Goal: Communication & Community: Answer question/provide support

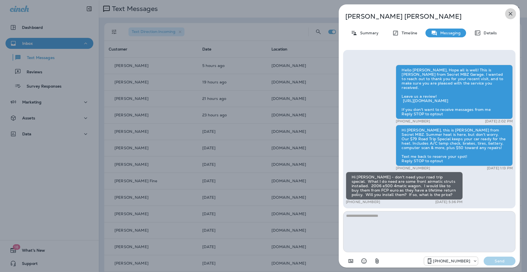
click at [513, 13] on icon "button" at bounding box center [510, 13] width 7 height 7
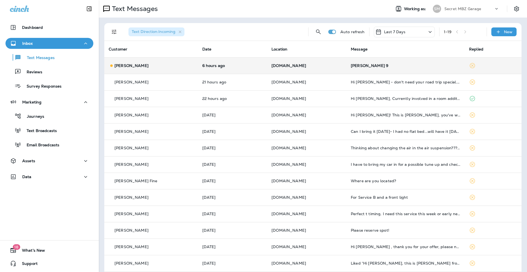
click at [174, 65] on div "[PERSON_NAME]" at bounding box center [151, 66] width 85 height 6
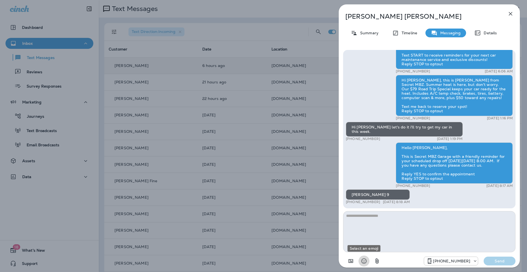
click at [363, 261] on icon "Select an emoji" at bounding box center [364, 261] width 5 height 5
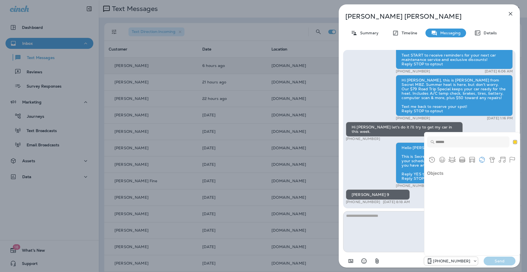
scroll to position [1611, 0]
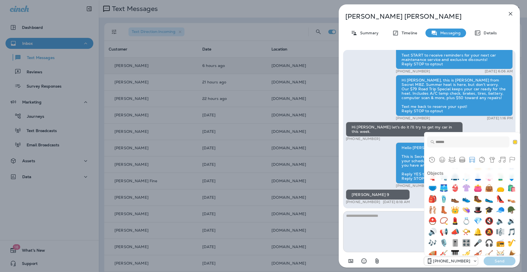
click at [450, 143] on input "Type to search for an emoji" at bounding box center [468, 141] width 82 height 11
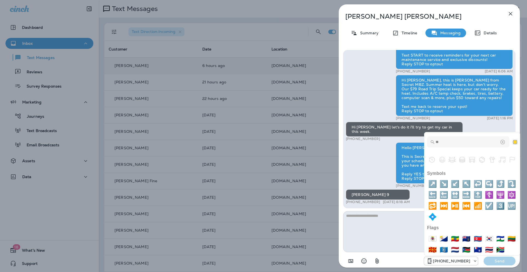
scroll to position [0, 0]
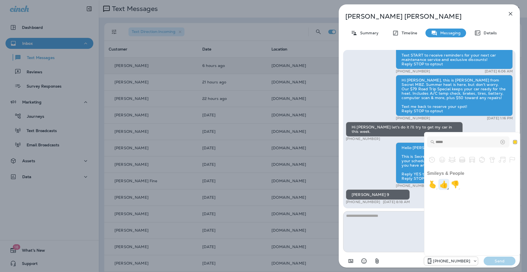
type input "*****"
click at [447, 186] on img "+1" at bounding box center [444, 184] width 11 height 11
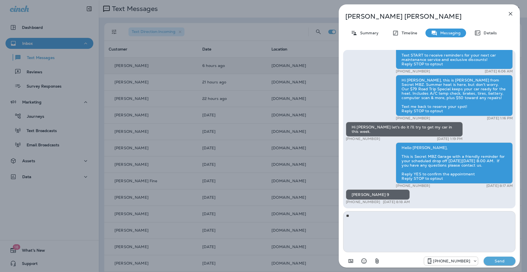
type textarea "**"
click at [501, 260] on p "Send" at bounding box center [499, 261] width 23 height 5
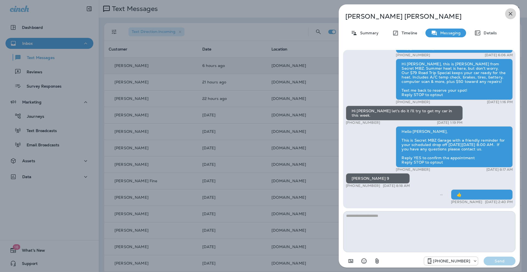
click at [511, 14] on icon "button" at bounding box center [511, 14] width 4 height 4
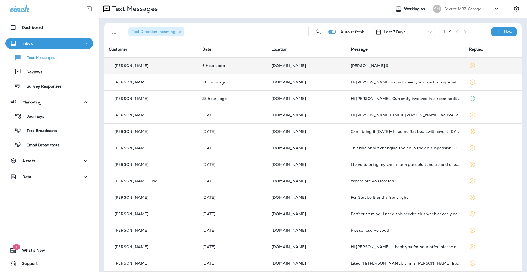
click at [470, 66] on icon at bounding box center [472, 65] width 5 height 5
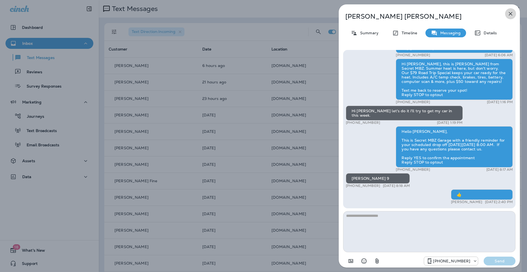
click at [511, 13] on icon "button" at bounding box center [510, 13] width 7 height 7
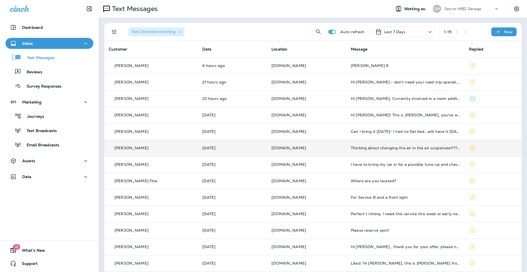
scroll to position [104, 0]
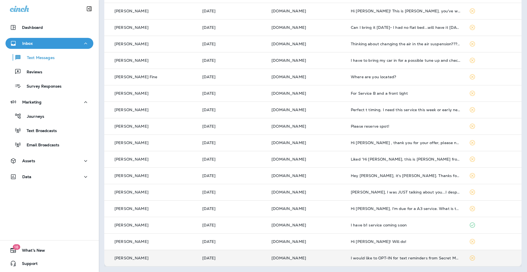
click at [404, 257] on div "I would like to OPT-IN for text reminders from Secret MBZ." at bounding box center [406, 258] width 110 height 4
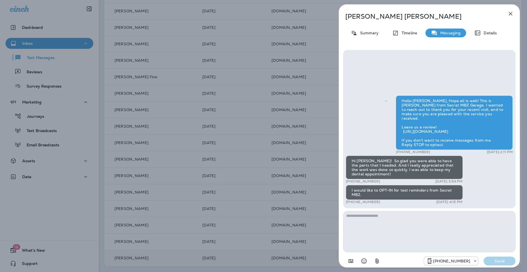
drag, startPoint x: 363, startPoint y: 220, endPoint x: 408, endPoint y: 258, distance: 58.5
click at [408, 258] on div "+14244336149 Send" at bounding box center [429, 259] width 172 height 14
click at [364, 261] on icon "Select an emoji" at bounding box center [364, 261] width 7 height 7
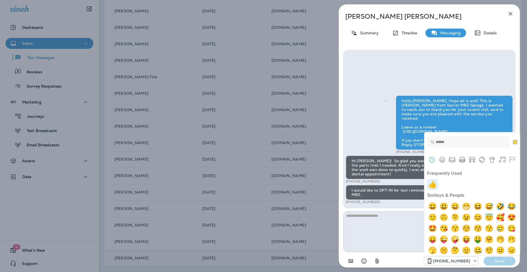
click at [434, 186] on img "+1" at bounding box center [432, 184] width 11 height 11
type textarea "**"
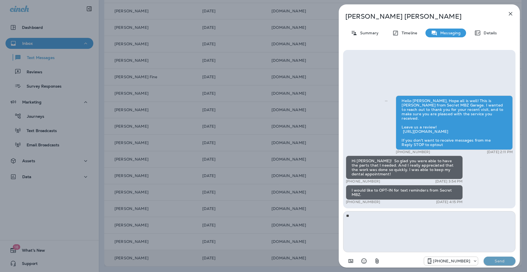
click at [500, 261] on p "Send" at bounding box center [499, 261] width 23 height 5
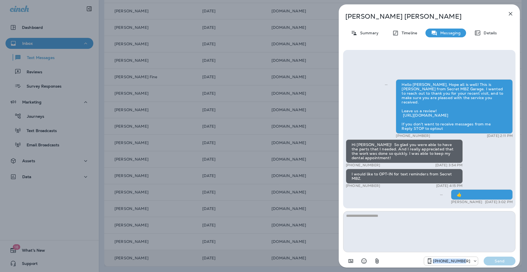
drag, startPoint x: 503, startPoint y: 261, endPoint x: 401, endPoint y: 262, distance: 101.9
click at [401, 262] on div "+14244336149 Send" at bounding box center [429, 259] width 172 height 14
drag, startPoint x: 512, startPoint y: 12, endPoint x: 509, endPoint y: 15, distance: 4.5
click at [512, 12] on icon "button" at bounding box center [510, 13] width 7 height 7
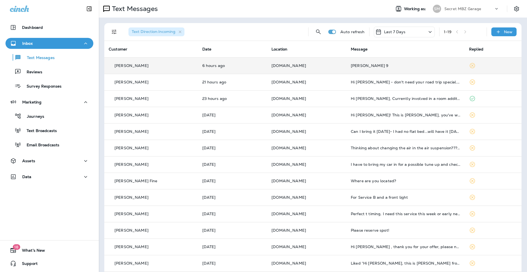
click at [384, 63] on div "[PERSON_NAME] 9" at bounding box center [406, 65] width 110 height 4
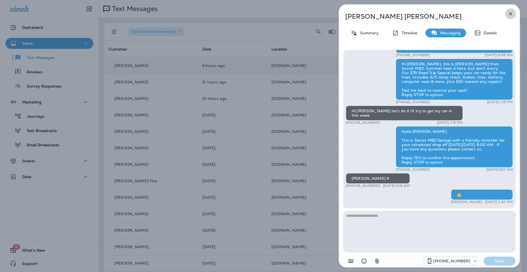
click at [509, 11] on icon "button" at bounding box center [510, 13] width 7 height 7
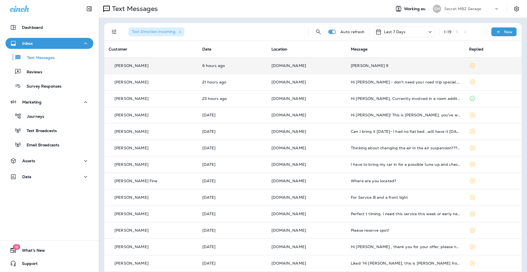
click at [423, 66] on div "[PERSON_NAME] 9" at bounding box center [406, 65] width 110 height 4
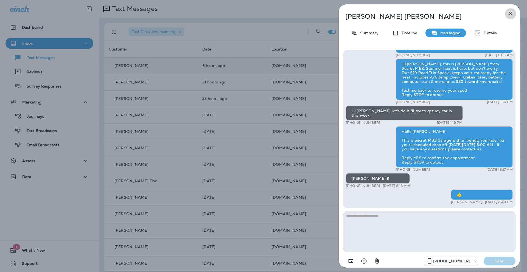
click at [511, 14] on icon "button" at bounding box center [511, 14] width 4 height 4
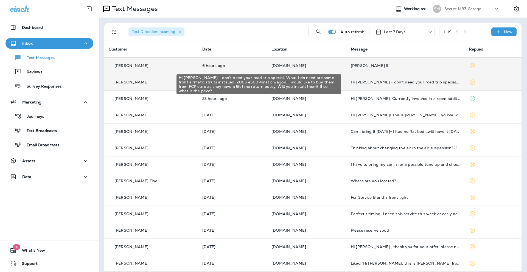
click at [428, 81] on div "Hi [PERSON_NAME] - don't need your road trip special. What I do need are some f…" at bounding box center [406, 82] width 110 height 4
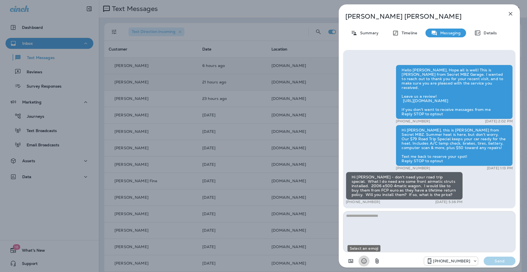
click at [365, 261] on icon "Select an emoji" at bounding box center [364, 261] width 7 height 7
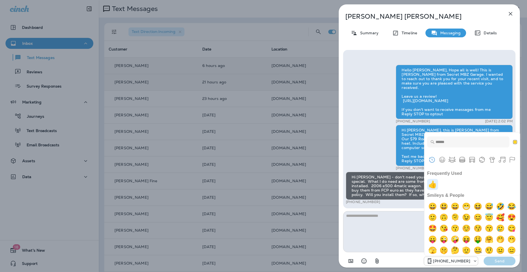
click at [435, 188] on img "+1" at bounding box center [432, 184] width 11 height 11
type textarea "**"
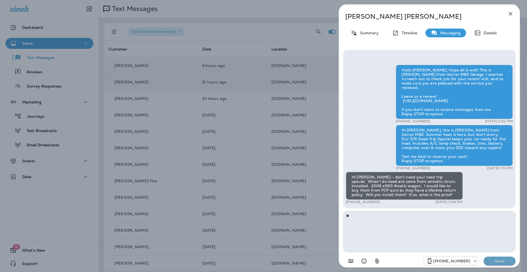
click at [505, 261] on p "Send" at bounding box center [499, 261] width 23 height 5
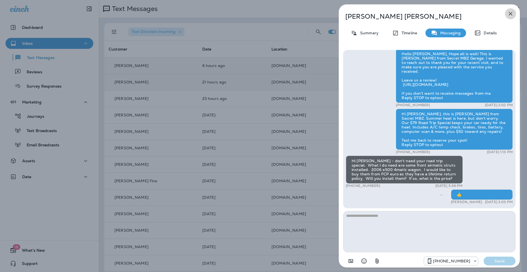
click at [512, 14] on icon "button" at bounding box center [510, 13] width 7 height 7
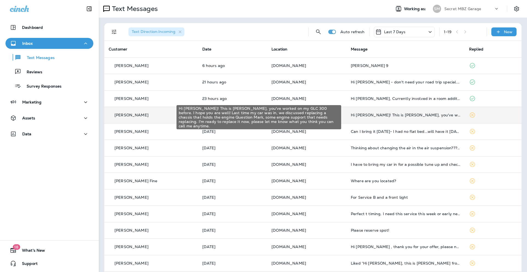
click at [398, 116] on div "Hi [PERSON_NAME]! This is [PERSON_NAME], you've worked on my GLC 300 before. I …" at bounding box center [406, 115] width 110 height 4
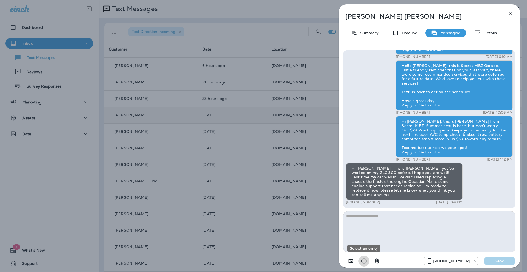
drag, startPoint x: 366, startPoint y: 261, endPoint x: 381, endPoint y: 238, distance: 27.2
click at [366, 261] on icon "Select an emoji" at bounding box center [364, 261] width 7 height 7
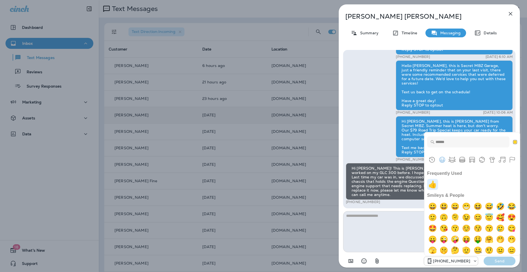
click at [432, 185] on img "+1" at bounding box center [432, 184] width 11 height 11
type textarea "**"
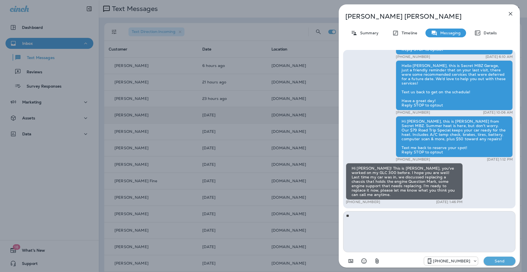
click at [500, 262] on p "Send" at bounding box center [499, 261] width 23 height 5
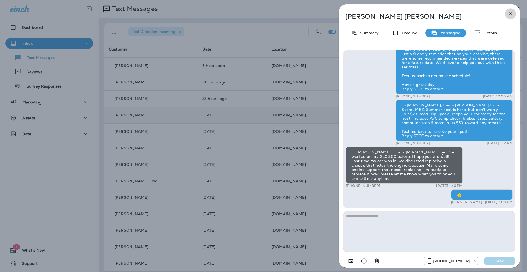
click at [510, 12] on icon "button" at bounding box center [510, 13] width 7 height 7
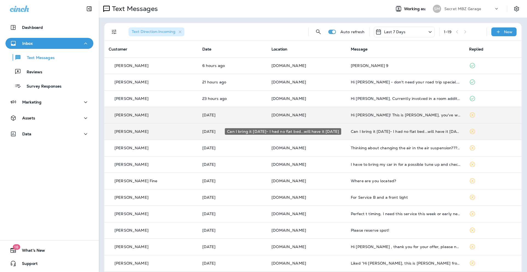
click at [434, 132] on div "Can I bring it tomorrow- I had no flat bed...will have it tomorrow" at bounding box center [406, 131] width 110 height 4
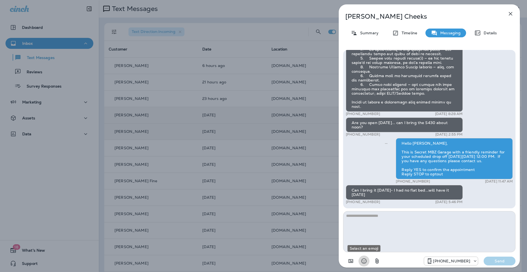
click at [365, 262] on icon "Select an emoji" at bounding box center [364, 261] width 7 height 7
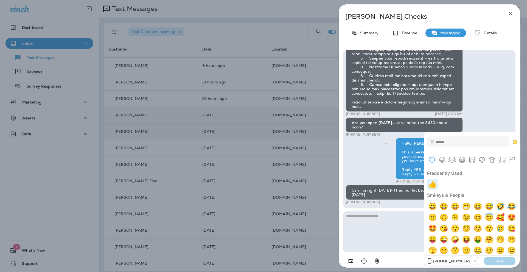
click at [436, 185] on img "+1" at bounding box center [432, 184] width 11 height 11
click at [432, 184] on img "+1" at bounding box center [432, 184] width 11 height 11
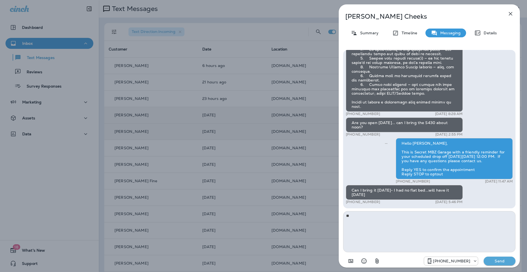
type textarea "**"
click at [498, 261] on p "Send" at bounding box center [499, 261] width 23 height 5
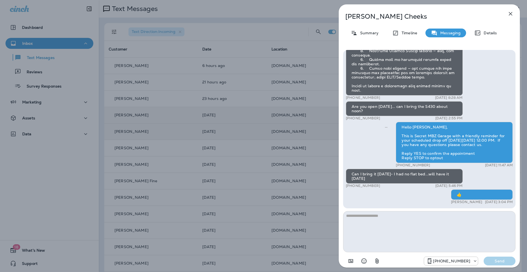
click at [509, 15] on icon "button" at bounding box center [510, 13] width 7 height 7
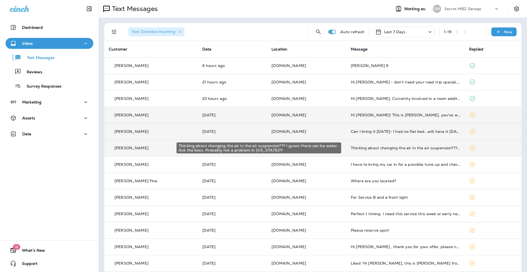
click at [404, 147] on div "Thinking about changing the air in the air suspension??? I guess there can be w…" at bounding box center [406, 148] width 110 height 4
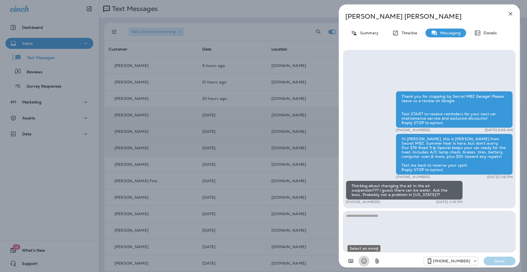
click at [363, 262] on icon "Select an emoji" at bounding box center [364, 261] width 5 height 5
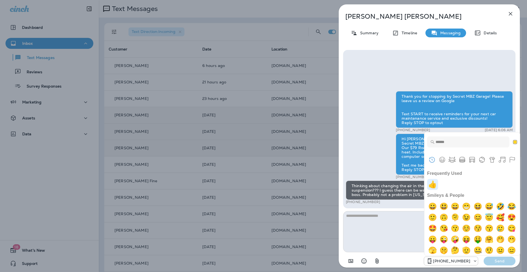
click at [433, 184] on img "+1" at bounding box center [432, 184] width 11 height 11
type textarea "**"
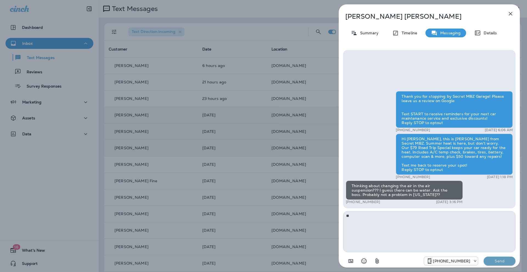
click at [499, 260] on p "Send" at bounding box center [499, 261] width 23 height 5
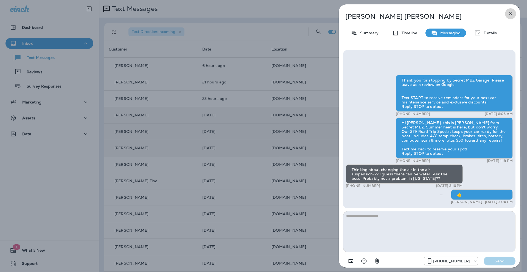
click at [509, 13] on icon "button" at bounding box center [510, 13] width 7 height 7
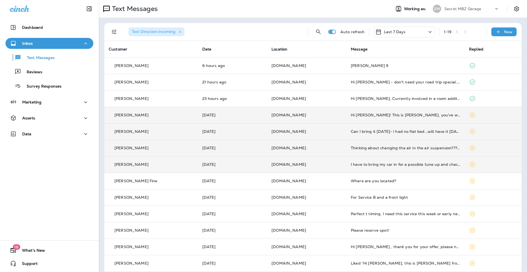
click at [388, 169] on td "I have to bring my car in for a possible tune up and check up, so that sounds p…" at bounding box center [406, 164] width 118 height 16
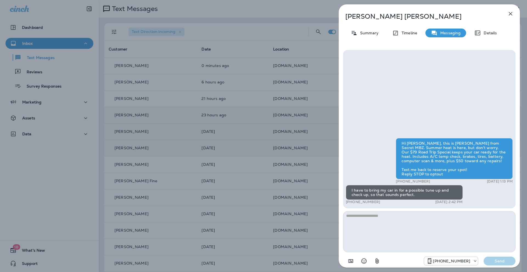
click at [362, 260] on icon "Select an emoji" at bounding box center [364, 261] width 7 height 7
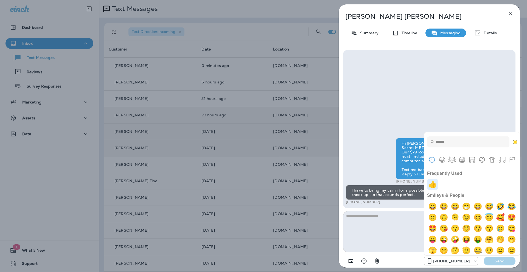
click at [433, 185] on img "+1" at bounding box center [432, 184] width 11 height 11
type textarea "**"
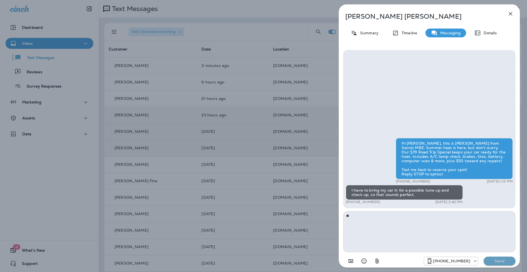
click at [500, 259] on p "Send" at bounding box center [499, 261] width 23 height 5
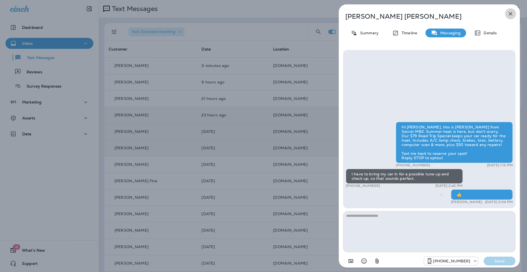
click at [513, 14] on icon "button" at bounding box center [510, 13] width 7 height 7
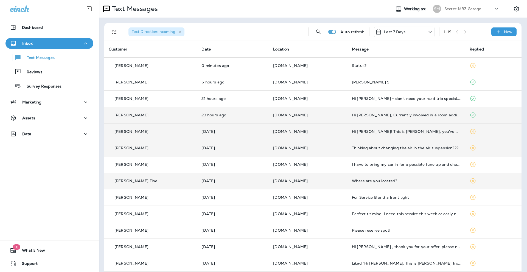
click at [364, 180] on div "Where are you located?" at bounding box center [406, 181] width 109 height 4
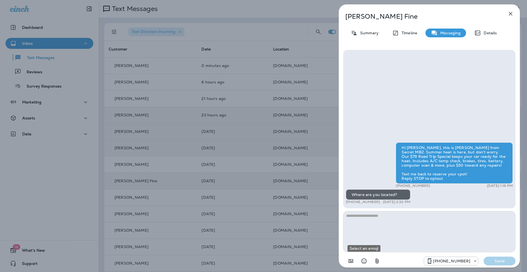
click at [364, 261] on icon "Select an emoji" at bounding box center [364, 261] width 7 height 7
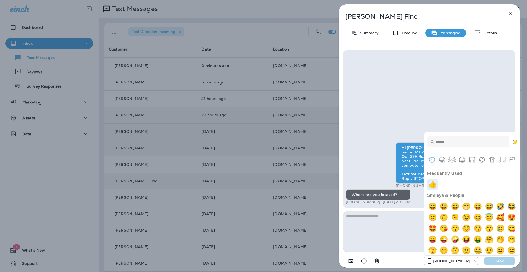
click at [435, 186] on img "+1" at bounding box center [432, 184] width 11 height 11
type textarea "**"
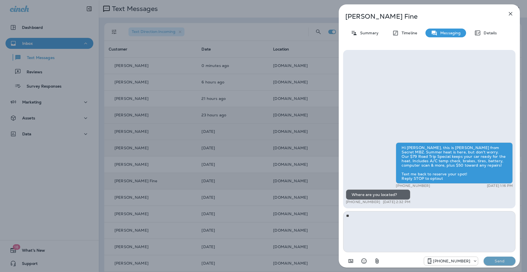
click at [501, 260] on p "Send" at bounding box center [499, 261] width 23 height 5
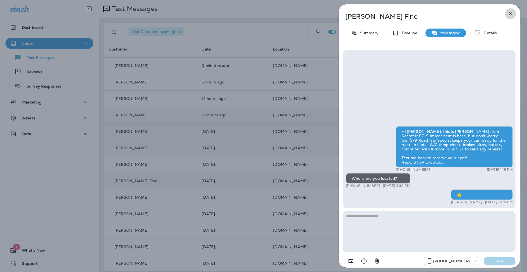
click at [510, 15] on icon "button" at bounding box center [510, 13] width 7 height 7
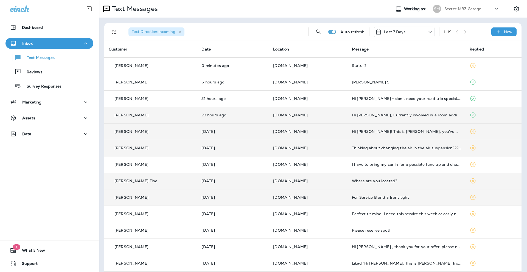
click at [317, 199] on p "[DOMAIN_NAME]" at bounding box center [308, 197] width 70 height 4
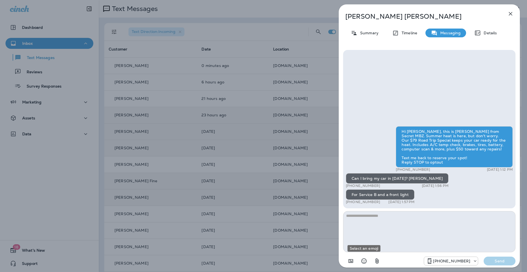
click at [363, 261] on icon "Select an emoji" at bounding box center [364, 261] width 7 height 7
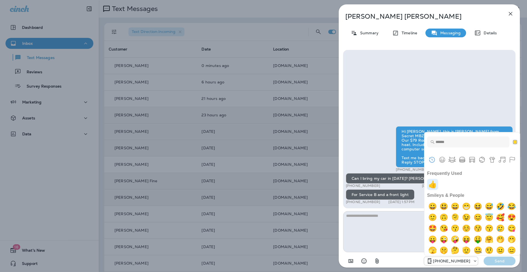
click at [431, 184] on img "+1" at bounding box center [432, 184] width 11 height 11
type textarea "**"
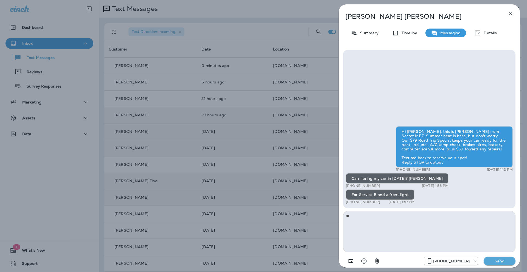
click at [492, 259] on div "+14244336149 Send" at bounding box center [429, 259] width 172 height 14
click at [492, 260] on p "Send" at bounding box center [499, 261] width 23 height 5
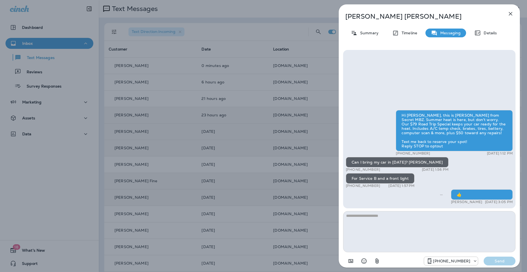
click at [513, 13] on icon "button" at bounding box center [510, 13] width 7 height 7
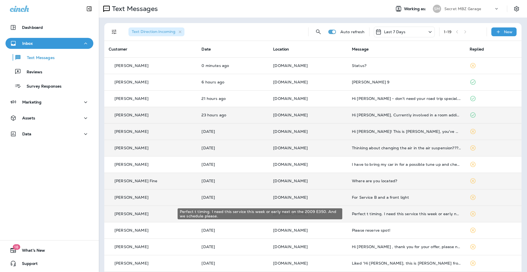
click at [352, 213] on div "Perfect t timing. I need this service this week or early next on the 2009 E350.…" at bounding box center [406, 214] width 109 height 4
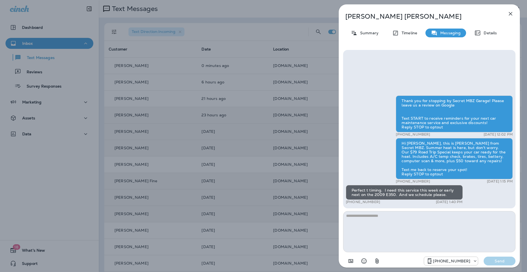
click at [364, 262] on icon "Select an emoji" at bounding box center [364, 261] width 7 height 7
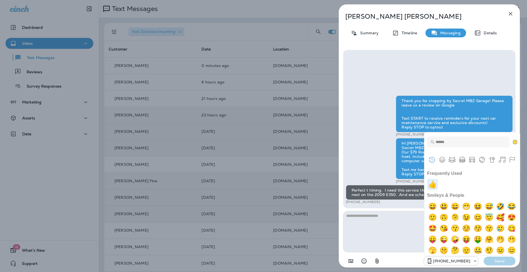
click at [436, 186] on img "+1" at bounding box center [432, 184] width 11 height 11
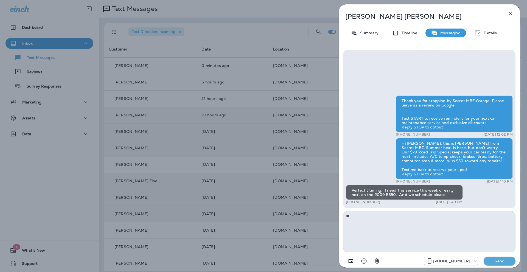
type textarea "**"
click at [508, 262] on p "Send" at bounding box center [499, 261] width 23 height 5
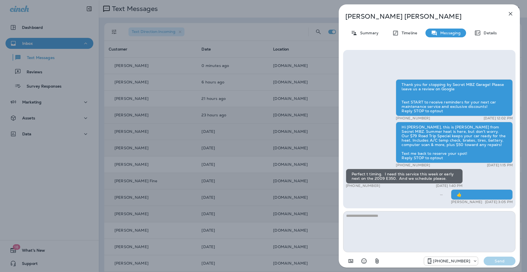
click at [512, 10] on button "button" at bounding box center [510, 13] width 11 height 11
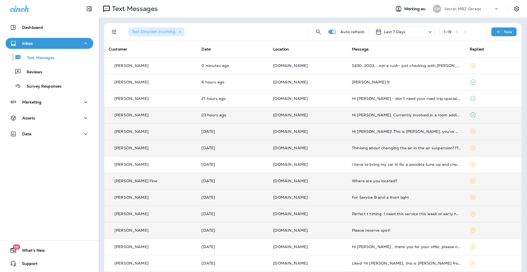
click at [352, 229] on div "Please reserve spot!" at bounding box center [406, 230] width 109 height 4
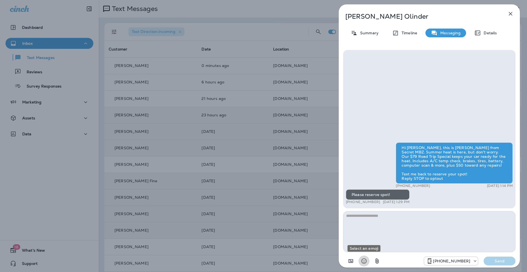
click at [365, 262] on icon "Select an emoji" at bounding box center [364, 261] width 7 height 7
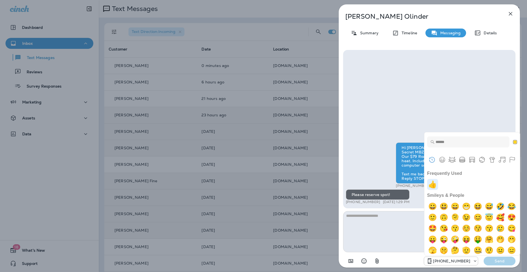
click at [434, 186] on img "+1" at bounding box center [432, 184] width 11 height 11
type textarea "**"
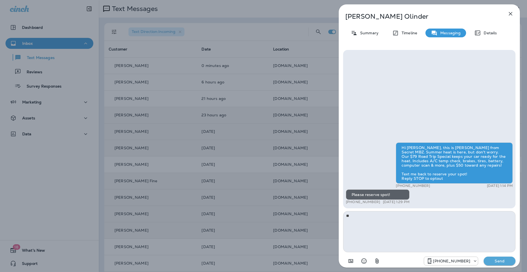
click at [505, 260] on p "Send" at bounding box center [499, 261] width 23 height 5
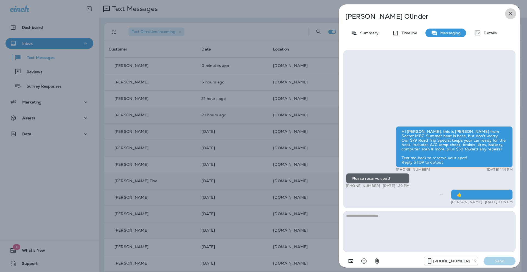
click at [508, 15] on icon "button" at bounding box center [510, 13] width 7 height 7
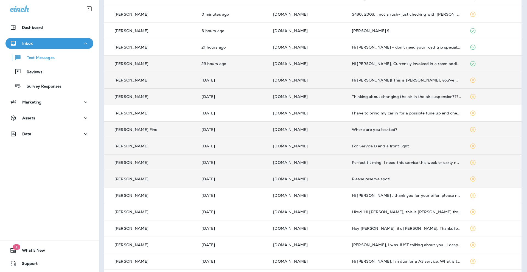
scroll to position [73, 0]
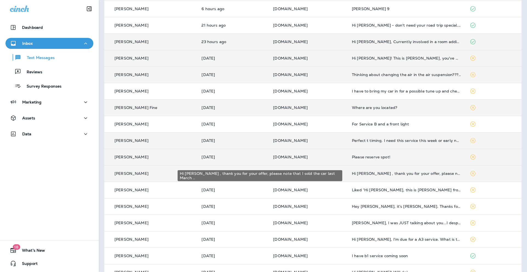
click at [376, 174] on div "Hi [PERSON_NAME] , thank you for your offer, please note that I sold the car la…" at bounding box center [406, 173] width 109 height 4
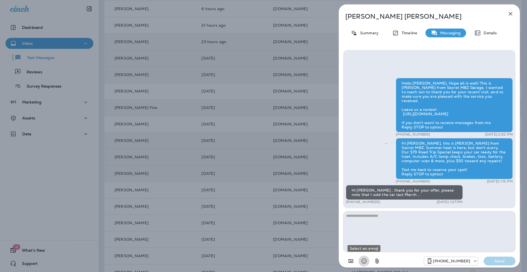
drag, startPoint x: 364, startPoint y: 259, endPoint x: 494, endPoint y: 263, distance: 129.7
click at [364, 259] on icon "Select an emoji" at bounding box center [364, 261] width 7 height 7
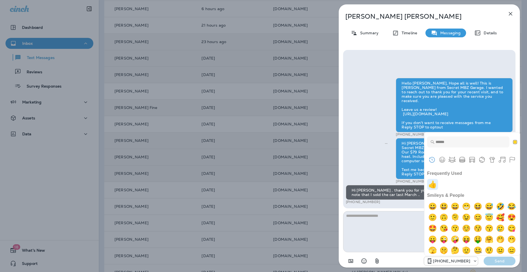
click at [437, 187] on img "+1" at bounding box center [432, 184] width 11 height 11
type textarea "**"
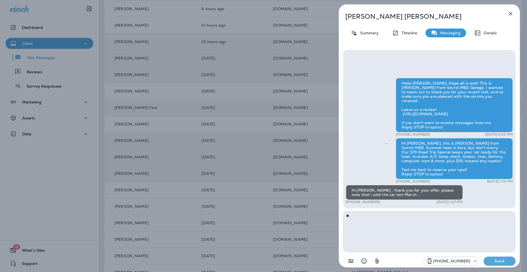
click at [500, 262] on p "Send" at bounding box center [499, 261] width 23 height 5
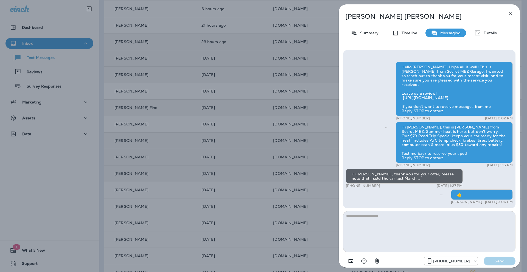
click at [512, 14] on icon "button" at bounding box center [510, 13] width 7 height 7
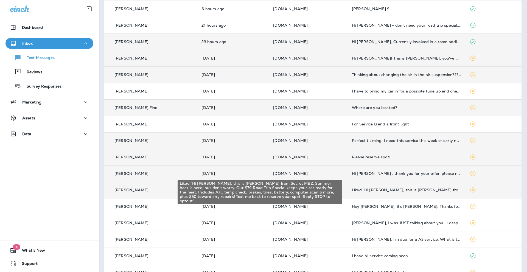
click at [367, 191] on div "Liked “Hi [PERSON_NAME], this is [PERSON_NAME] from Secret MBZ. Summer heat is …" at bounding box center [406, 190] width 109 height 4
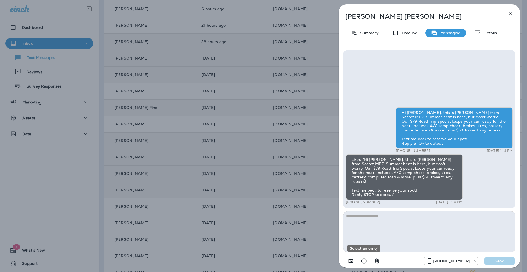
click at [362, 261] on icon "Select an emoji" at bounding box center [364, 261] width 5 height 5
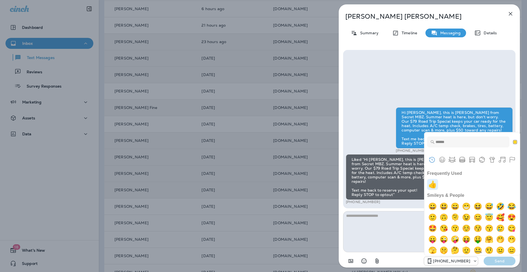
click at [434, 183] on img "+1" at bounding box center [432, 184] width 11 height 11
type textarea "**"
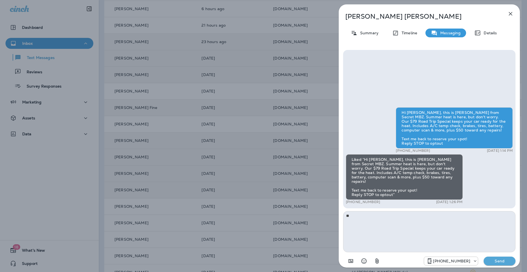
click at [501, 261] on p "Send" at bounding box center [499, 261] width 23 height 5
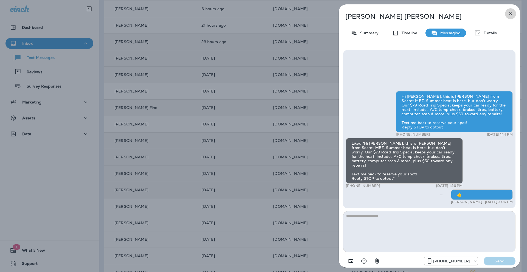
click at [509, 13] on icon "button" at bounding box center [510, 13] width 7 height 7
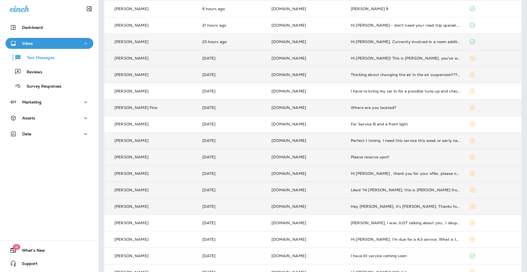
click at [374, 210] on td "Hey [PERSON_NAME], it's [PERSON_NAME]. Thanks for your note against my better j…" at bounding box center [406, 206] width 118 height 16
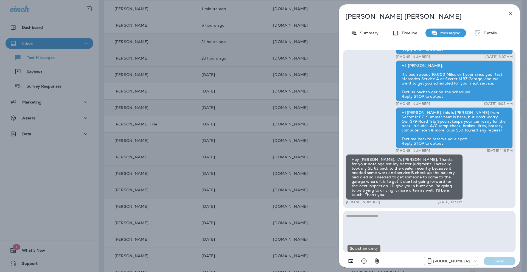
click at [364, 262] on icon "Select an emoji" at bounding box center [364, 261] width 7 height 7
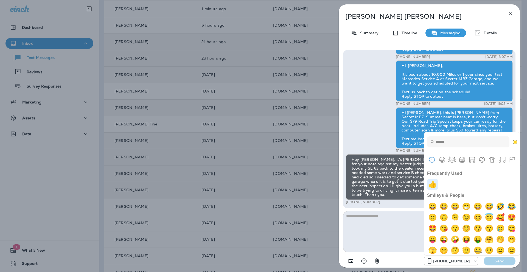
click at [435, 185] on img "+1" at bounding box center [432, 184] width 11 height 11
type textarea "**"
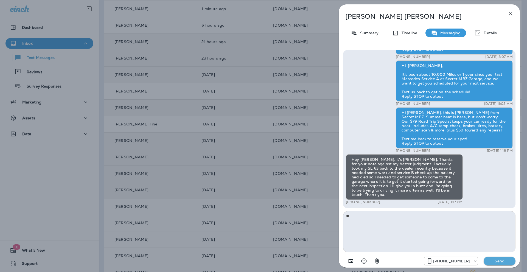
click at [491, 262] on p "Send" at bounding box center [499, 261] width 23 height 5
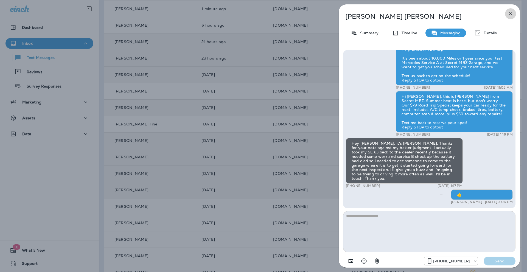
click at [510, 12] on icon "button" at bounding box center [510, 13] width 7 height 7
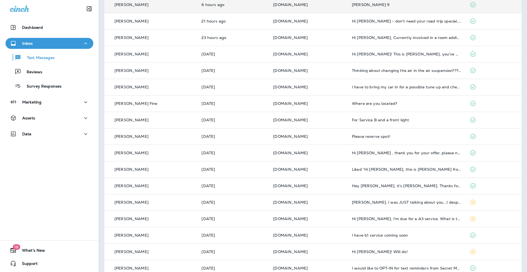
scroll to position [104, 0]
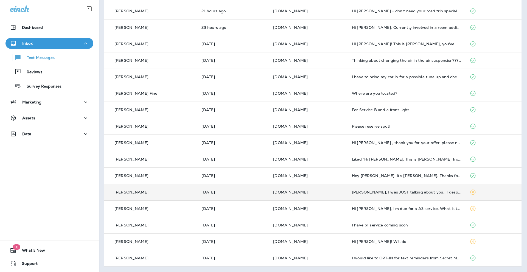
click at [470, 193] on icon at bounding box center [473, 192] width 7 height 7
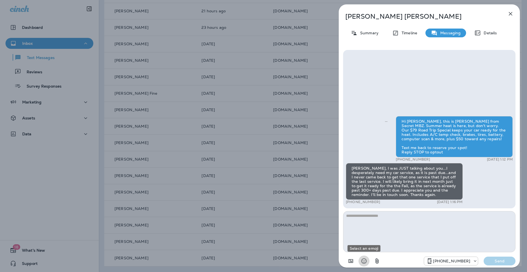
click at [364, 262] on icon "Select an emoji" at bounding box center [364, 261] width 5 height 5
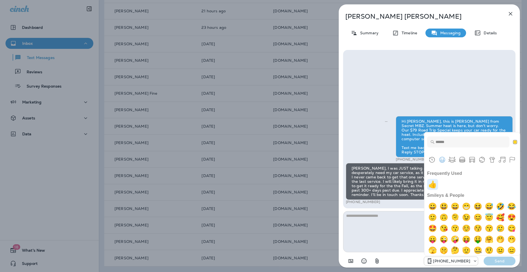
click at [435, 188] on img "+1" at bounding box center [432, 184] width 11 height 11
type textarea "**"
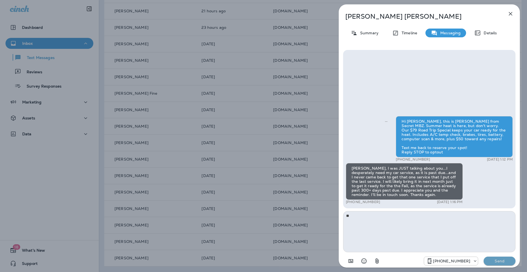
click at [496, 261] on p "Send" at bounding box center [499, 261] width 23 height 5
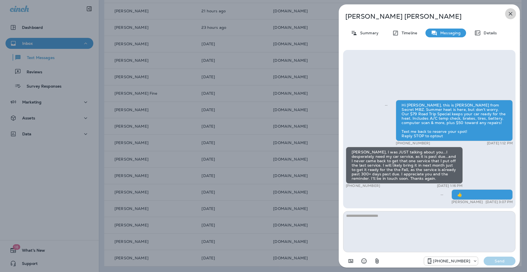
click at [510, 13] on icon "button" at bounding box center [510, 13] width 7 height 7
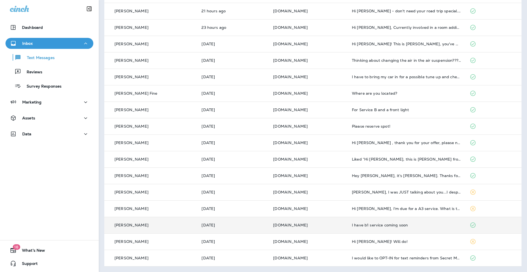
click at [408, 224] on div "I have b1 service coming soon" at bounding box center [406, 225] width 109 height 4
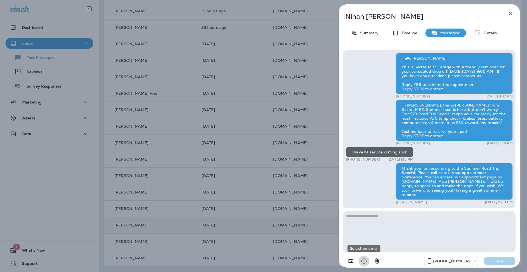
click at [365, 261] on icon "Select an emoji" at bounding box center [364, 261] width 7 height 7
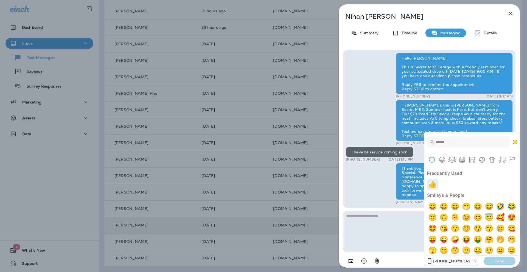
click at [436, 186] on img "+1" at bounding box center [432, 184] width 11 height 11
type textarea "**"
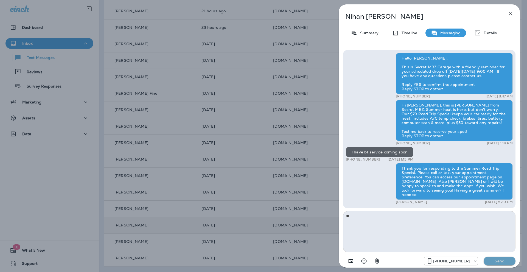
click at [497, 259] on p "Send" at bounding box center [499, 261] width 23 height 5
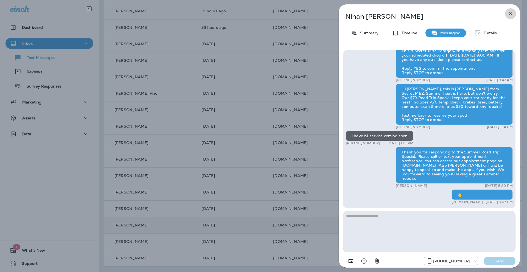
click at [511, 12] on icon "button" at bounding box center [510, 13] width 7 height 7
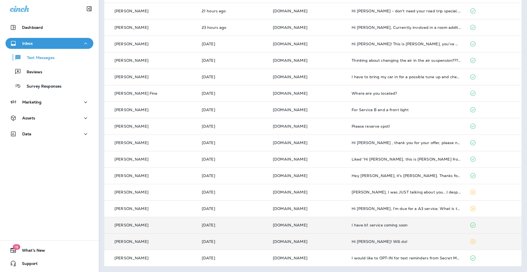
click at [395, 241] on div "Hi [PERSON_NAME]! Will do!" at bounding box center [406, 241] width 109 height 4
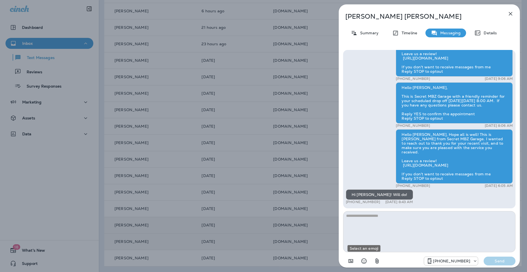
drag, startPoint x: 362, startPoint y: 260, endPoint x: 375, endPoint y: 253, distance: 14.3
click at [362, 259] on icon "Select an emoji" at bounding box center [364, 261] width 7 height 7
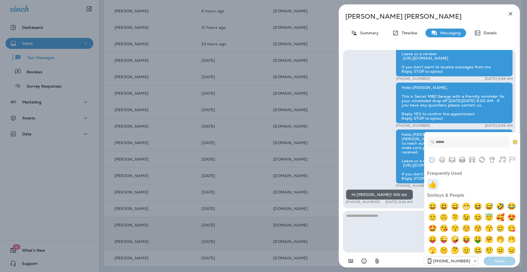
click at [434, 184] on img "+1" at bounding box center [432, 184] width 11 height 11
type textarea "**"
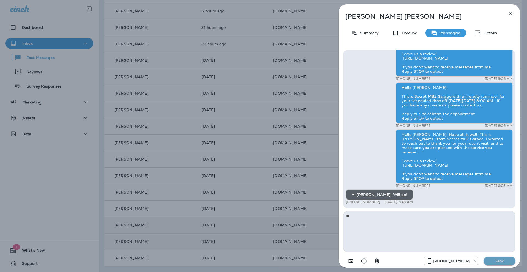
click at [502, 263] on p "Send" at bounding box center [499, 261] width 23 height 5
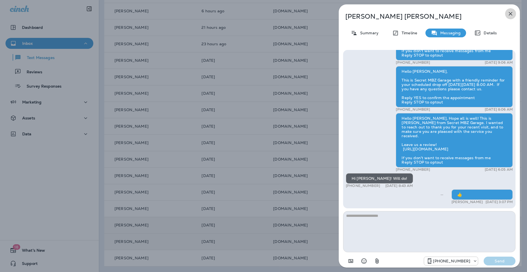
click at [512, 14] on icon "button" at bounding box center [510, 13] width 7 height 7
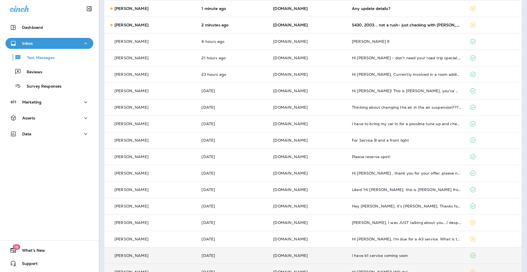
scroll to position [31, 0]
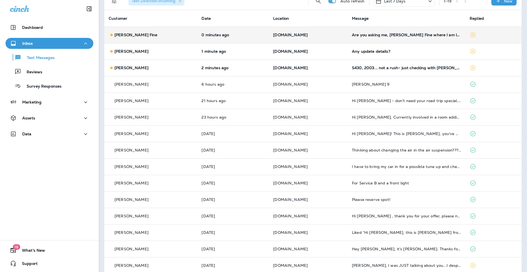
click at [387, 33] on div "Are you asking me, [PERSON_NAME] Fine where I am located?" at bounding box center [406, 35] width 109 height 4
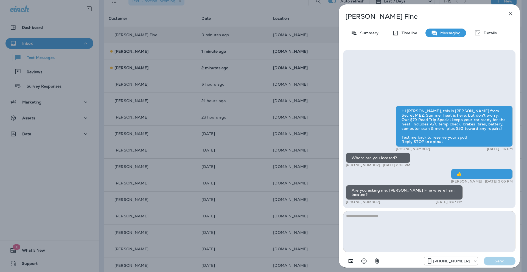
click at [359, 223] on textarea at bounding box center [429, 231] width 172 height 41
type textarea "**********"
click at [503, 259] on p "Send" at bounding box center [499, 261] width 23 height 5
